Goal: Find specific page/section: Find specific page/section

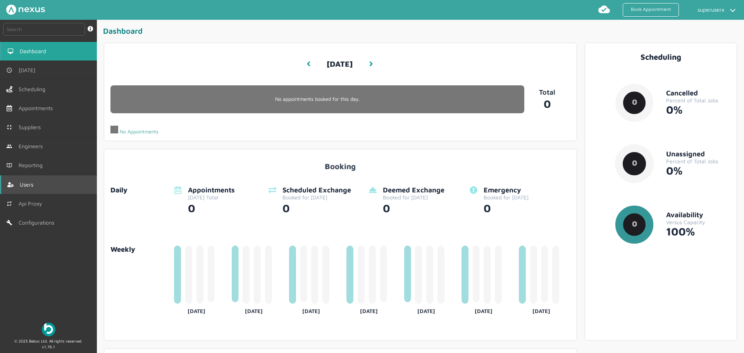
click at [47, 183] on link "Users" at bounding box center [48, 184] width 97 height 19
